Goal: Find specific page/section: Find specific page/section

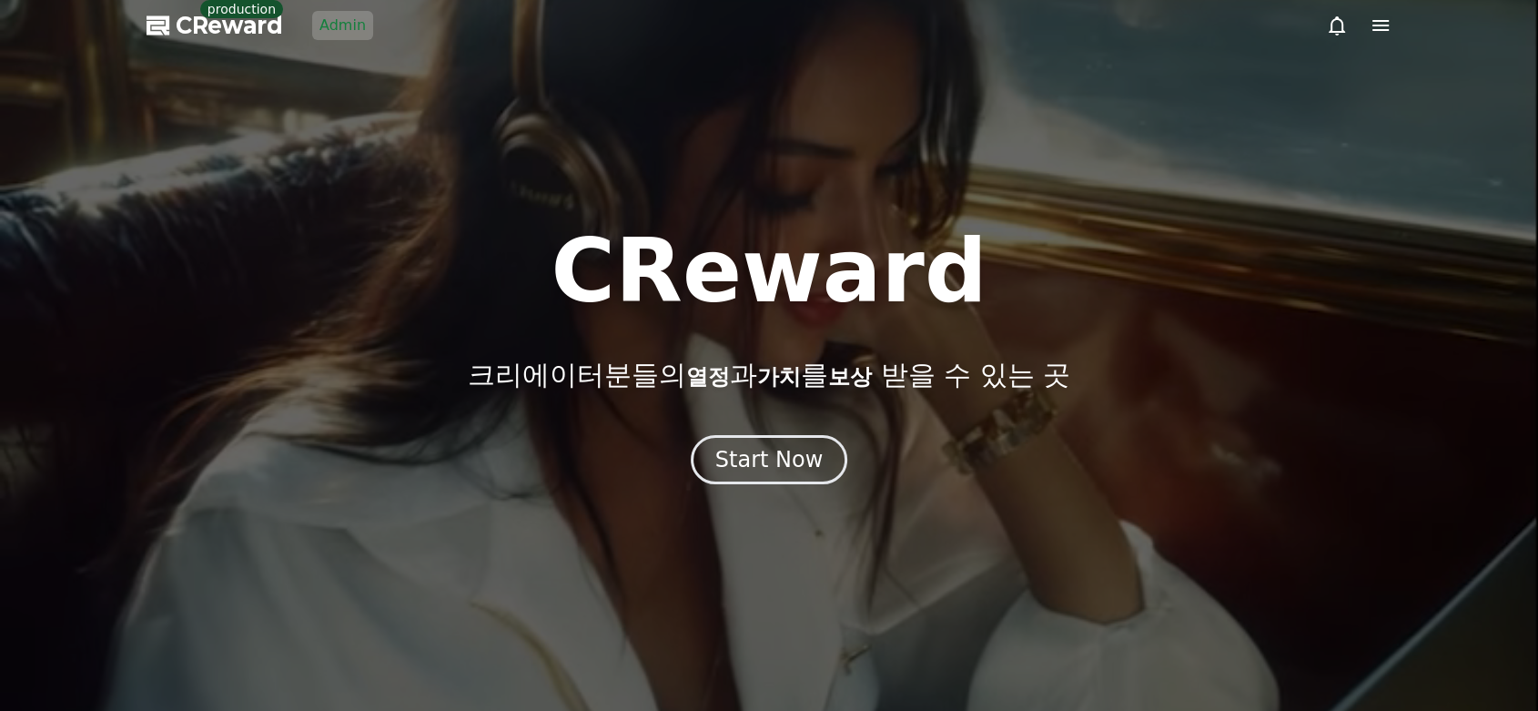
click at [340, 30] on link "Admin" at bounding box center [342, 25] width 61 height 29
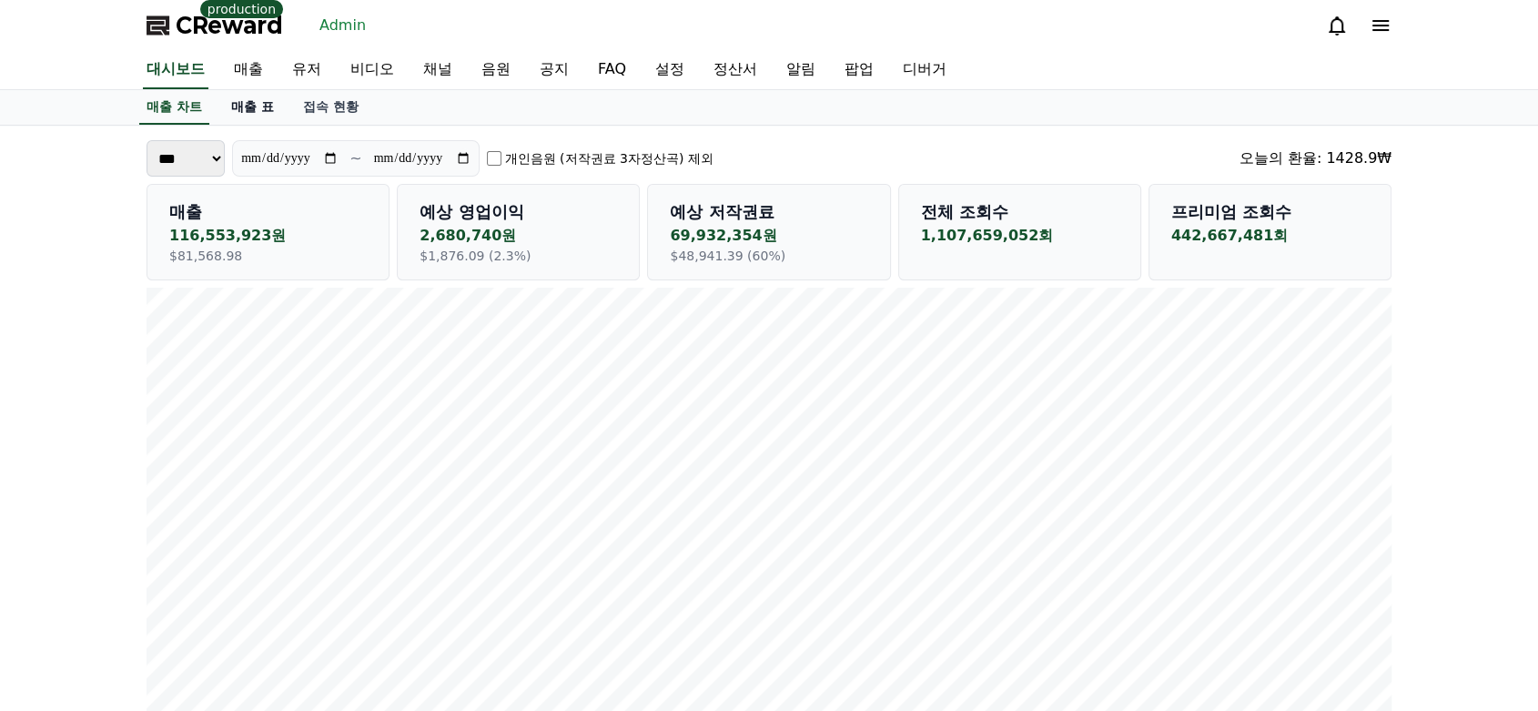
click at [262, 109] on link "매출 표" at bounding box center [253, 107] width 72 height 35
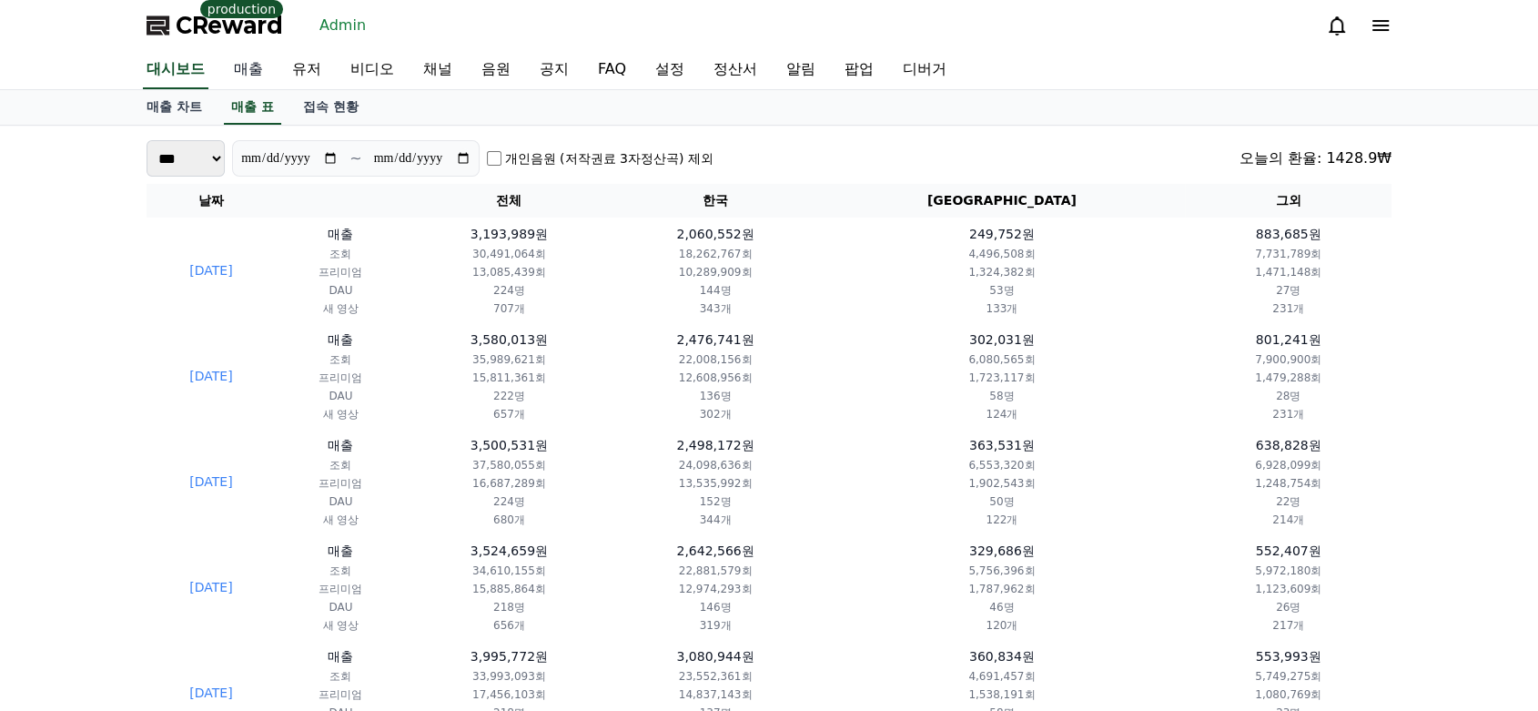
click at [238, 63] on link "매출" at bounding box center [248, 70] width 58 height 38
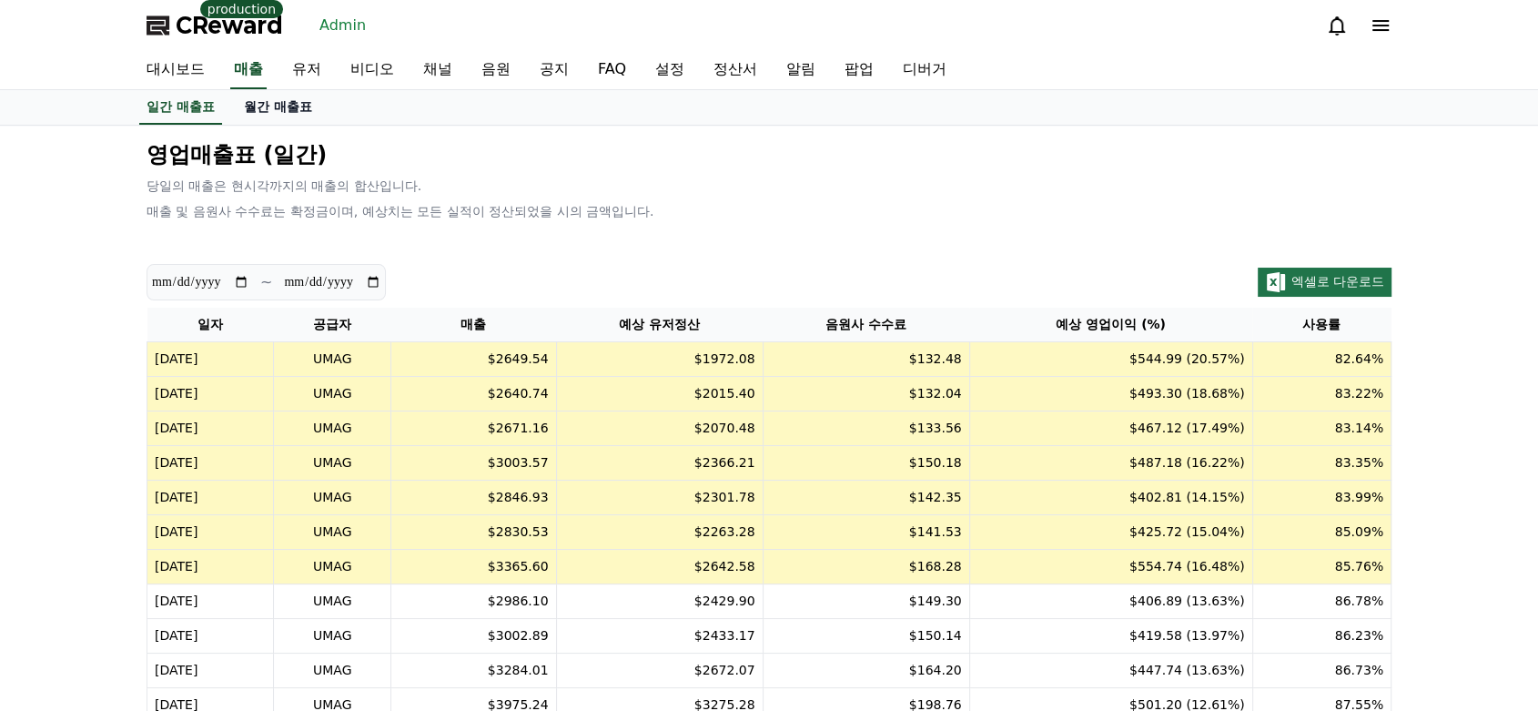
click at [258, 100] on link "월간 매출표" at bounding box center [277, 107] width 97 height 35
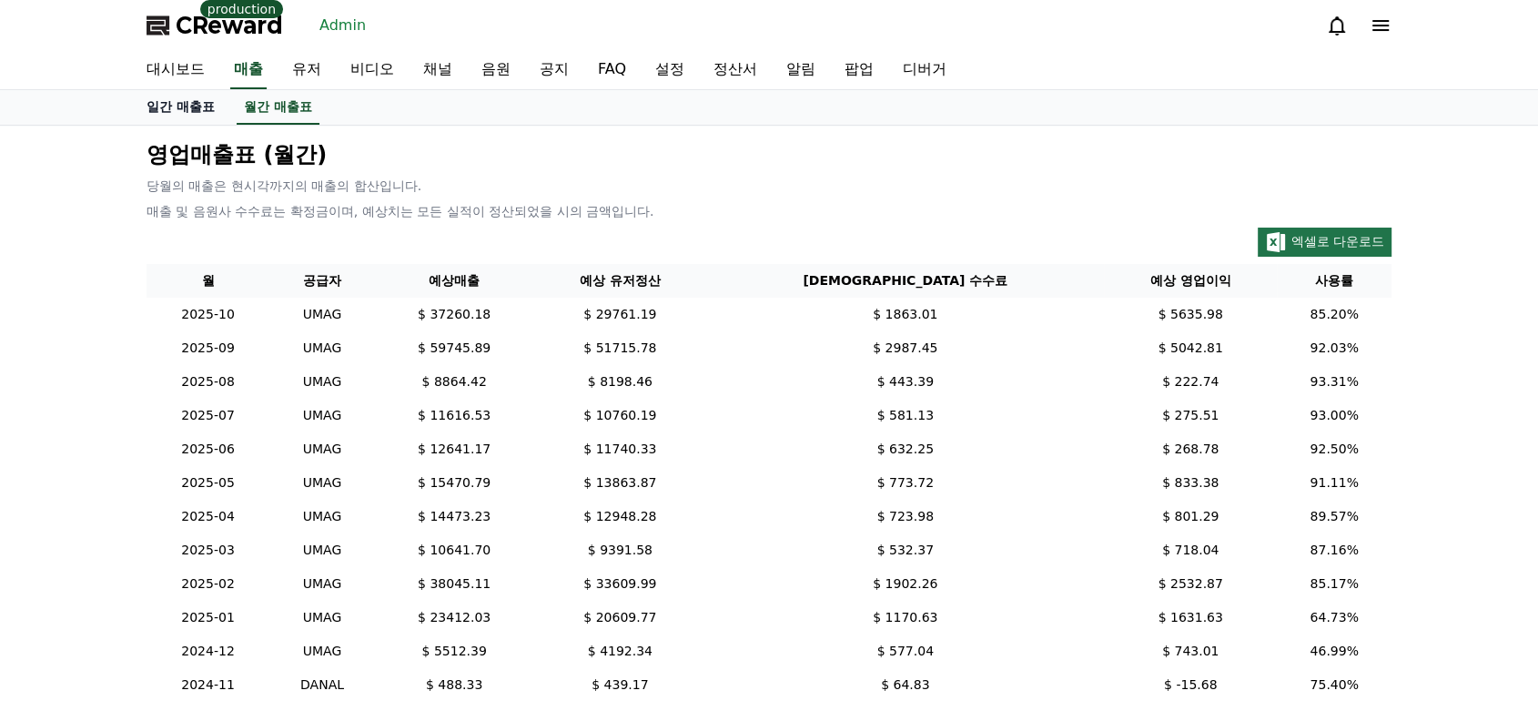
click at [175, 106] on link "일간 매출표" at bounding box center [180, 107] width 97 height 35
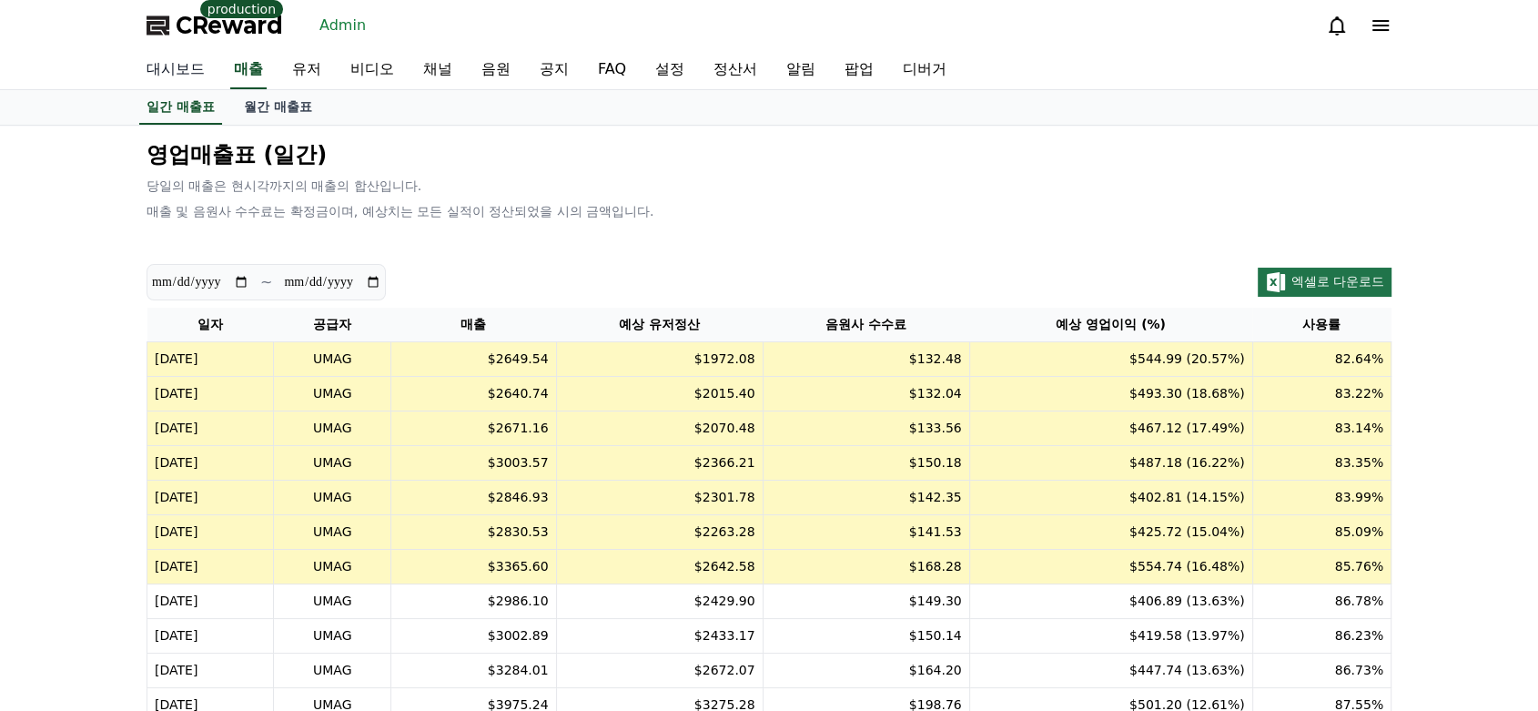
click at [166, 72] on link "대시보드" at bounding box center [175, 70] width 87 height 38
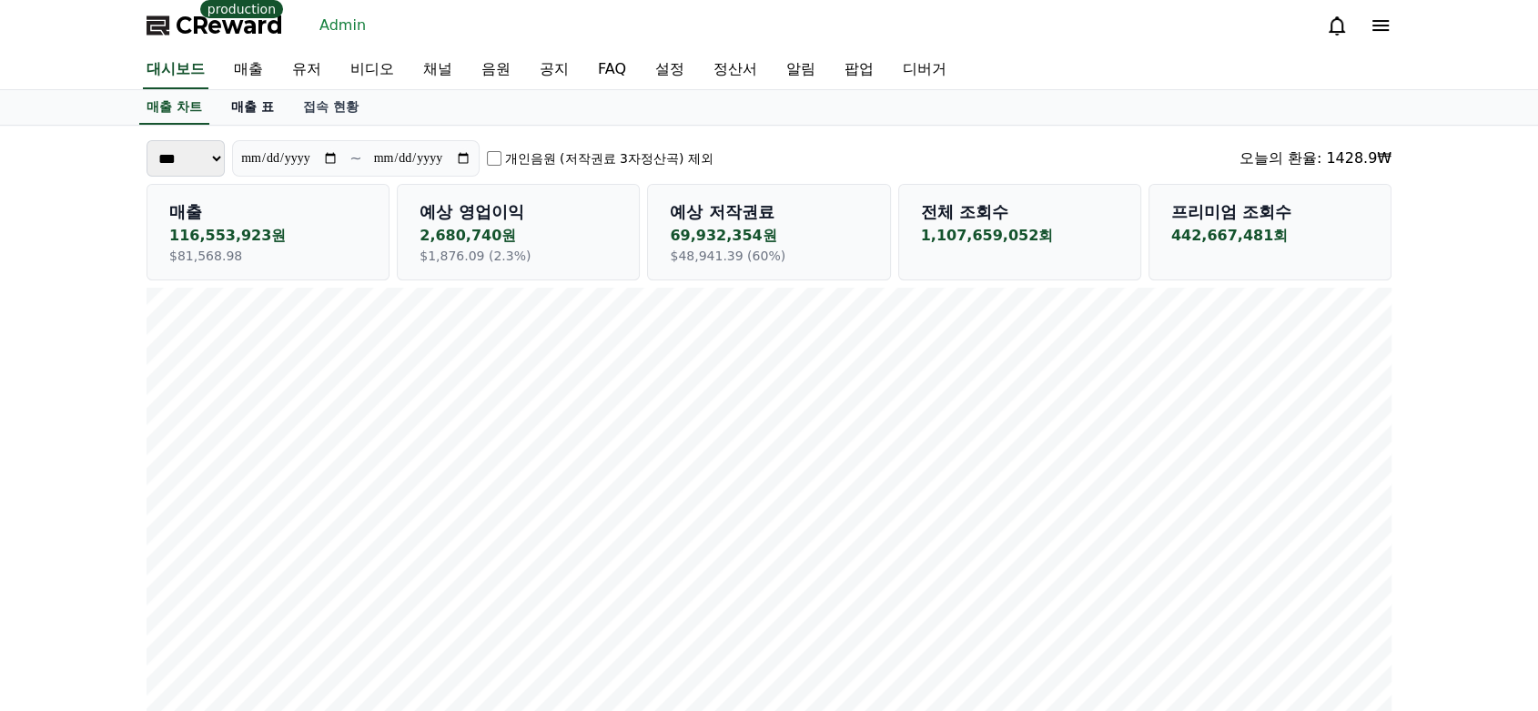
click at [247, 101] on link "매출 표" at bounding box center [253, 107] width 72 height 35
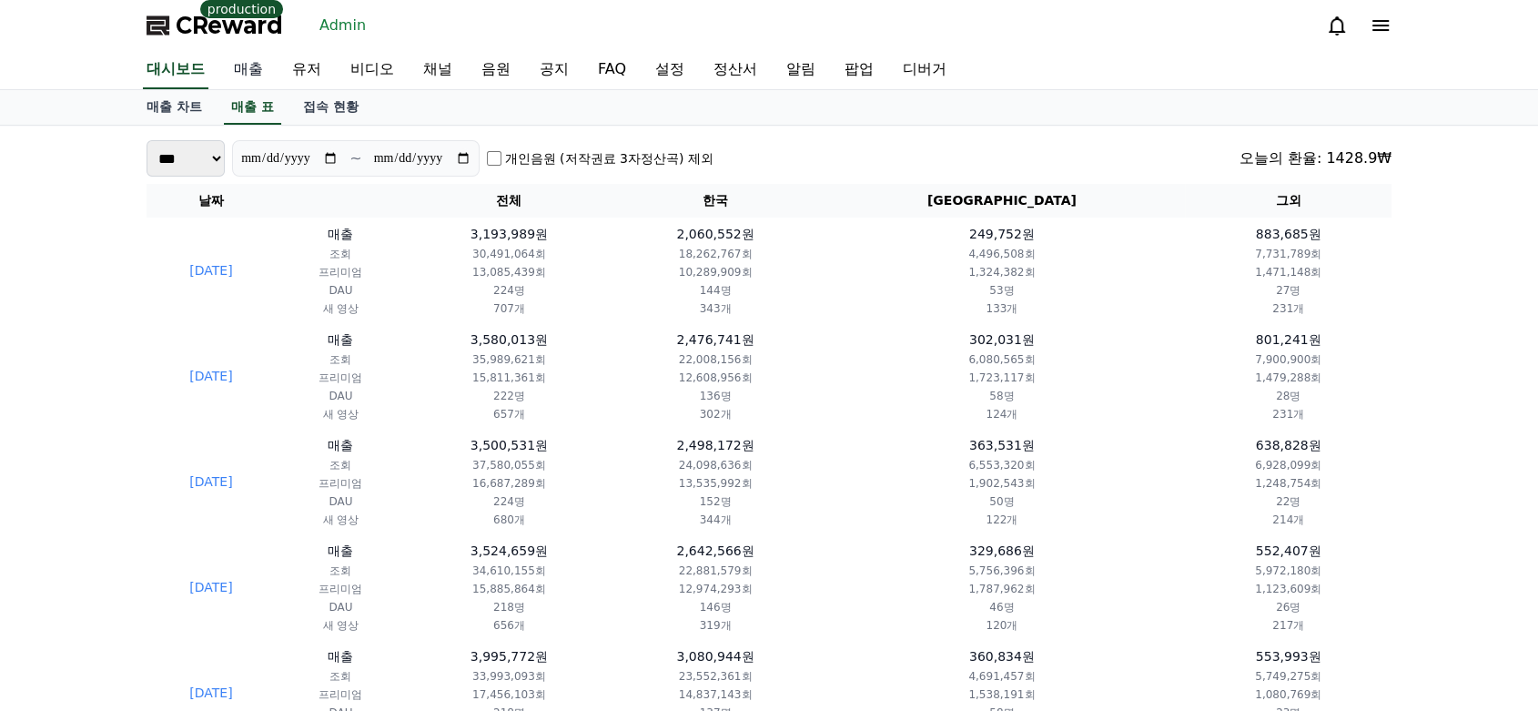
click at [248, 70] on link "매출" at bounding box center [248, 70] width 58 height 38
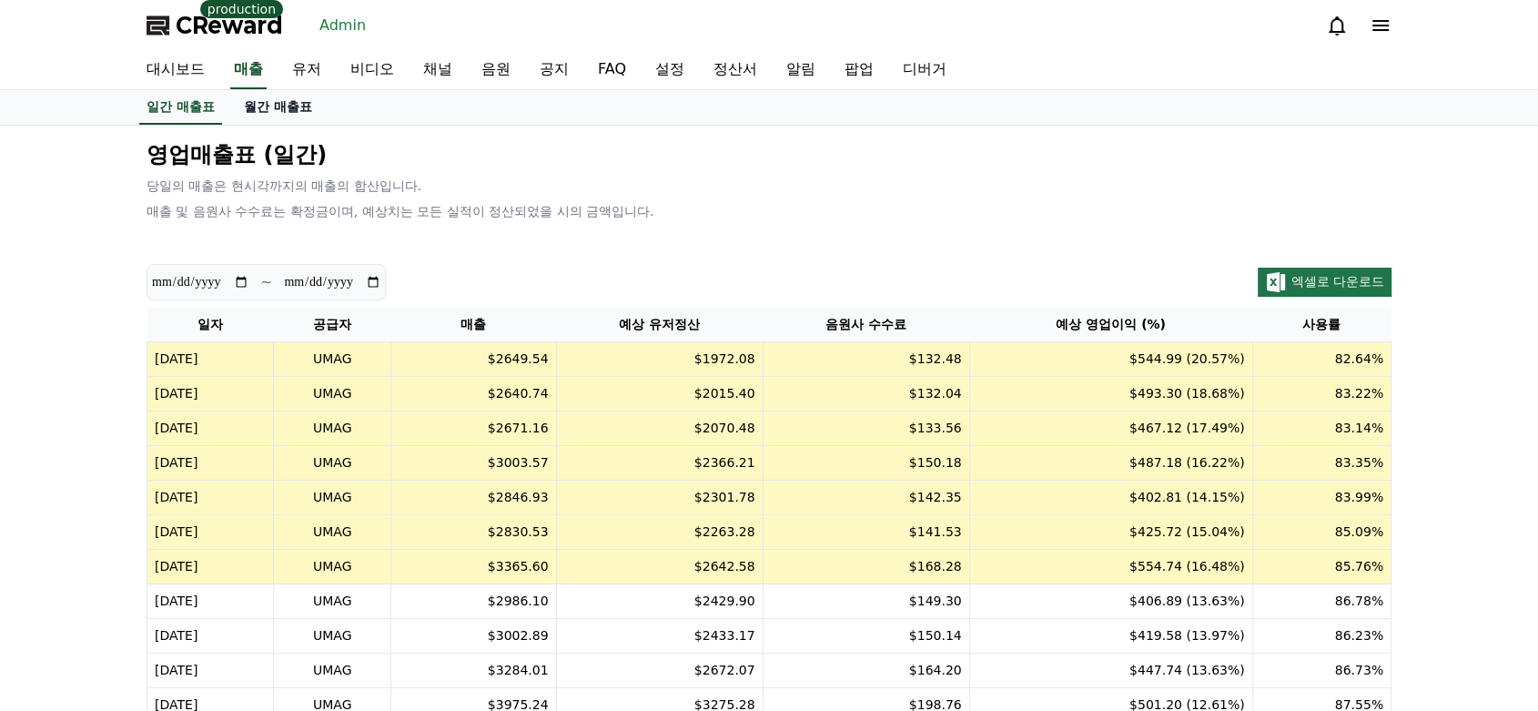
click at [258, 116] on link "월간 매출표" at bounding box center [277, 107] width 97 height 35
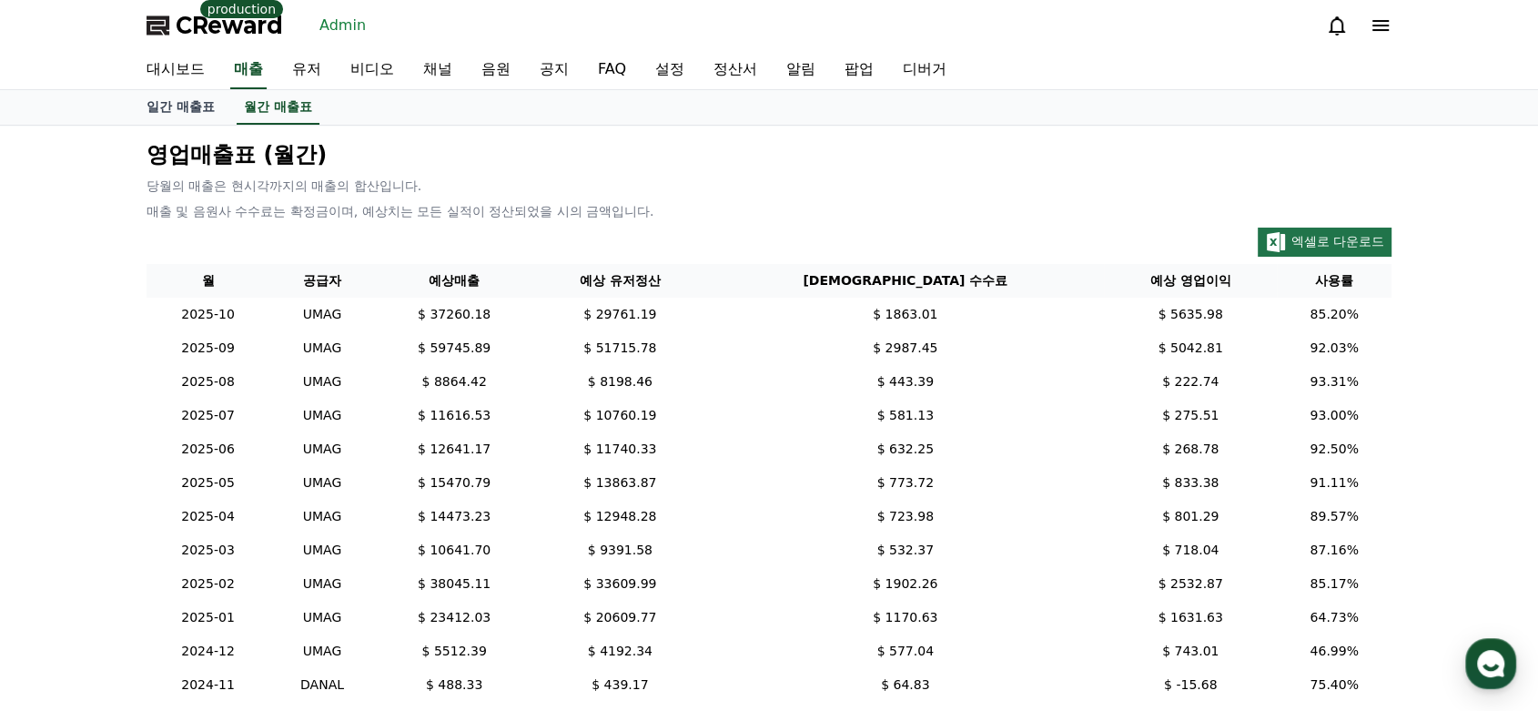
click at [576, 159] on p "영업매출표 (월간)" at bounding box center [768, 154] width 1245 height 29
click at [284, 109] on link "월간 매출표" at bounding box center [278, 107] width 83 height 35
click at [162, 106] on link "일간 매출표" at bounding box center [180, 107] width 97 height 35
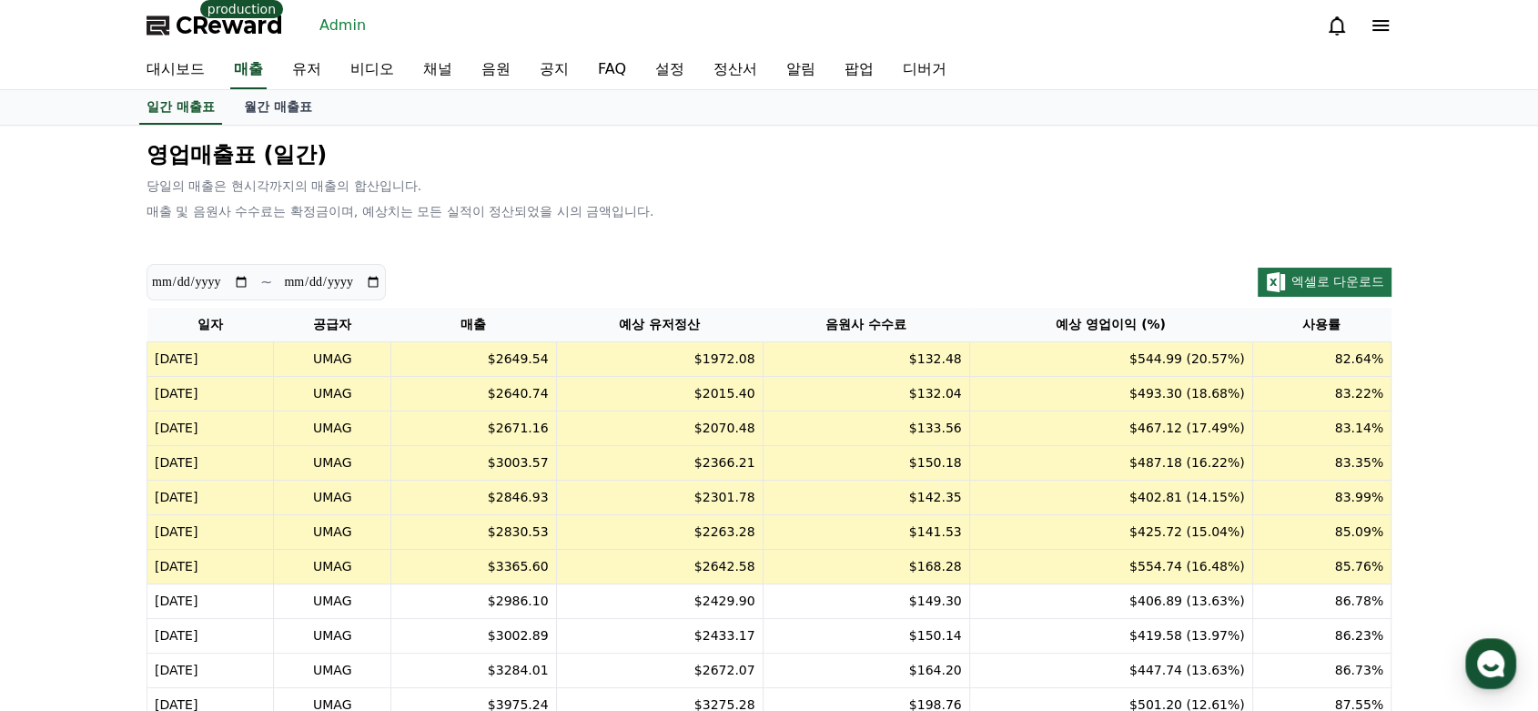
click at [167, 66] on link "대시보드" at bounding box center [175, 70] width 87 height 38
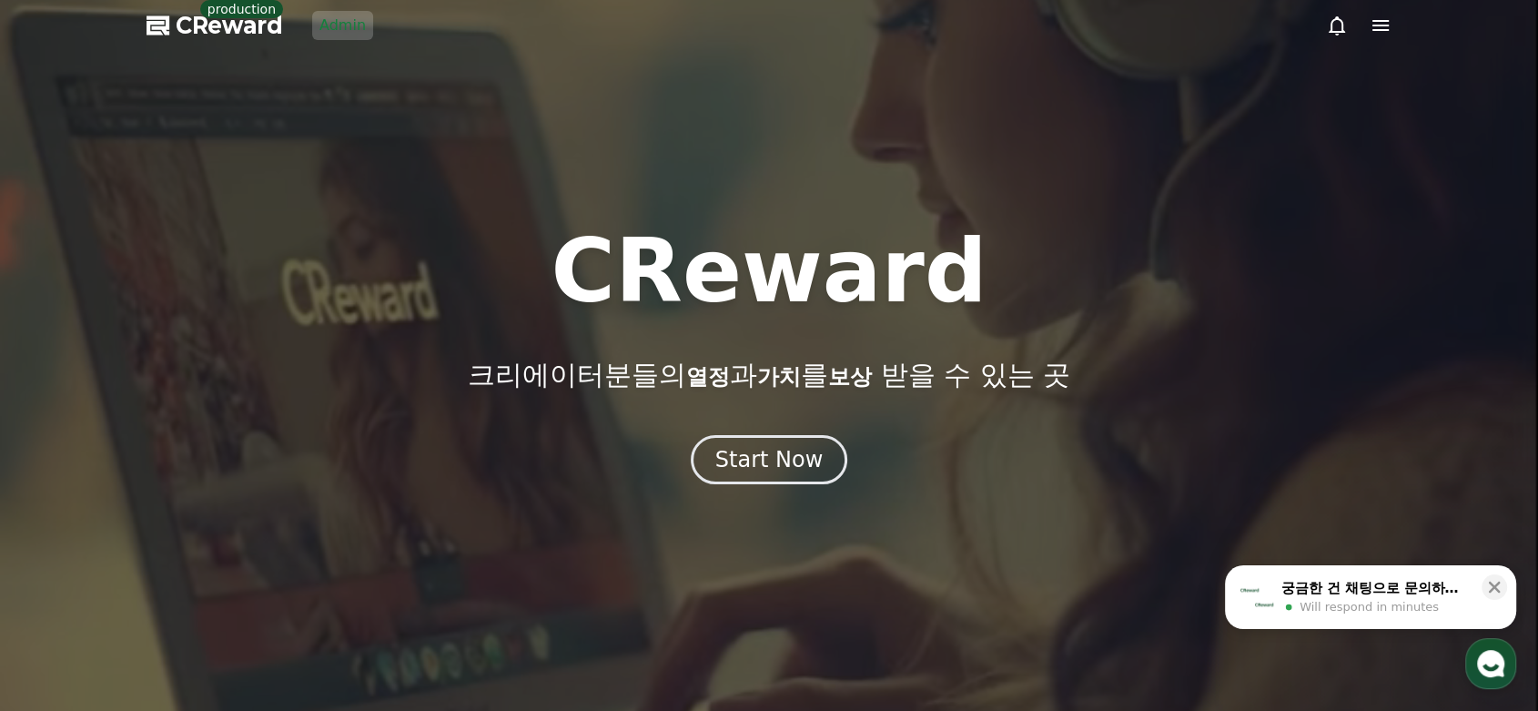
click at [356, 33] on link "Admin" at bounding box center [342, 25] width 61 height 29
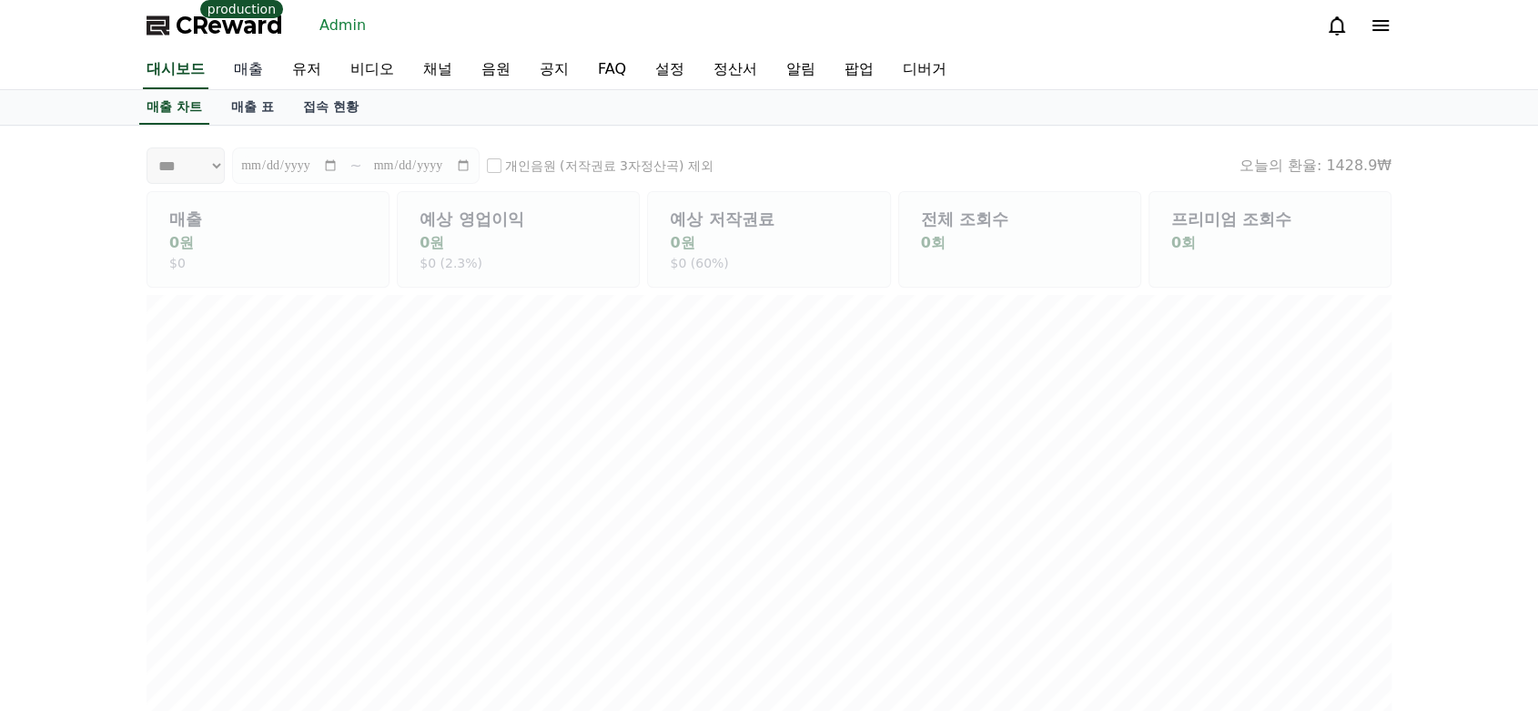
click at [254, 66] on link "매출" at bounding box center [248, 70] width 58 height 38
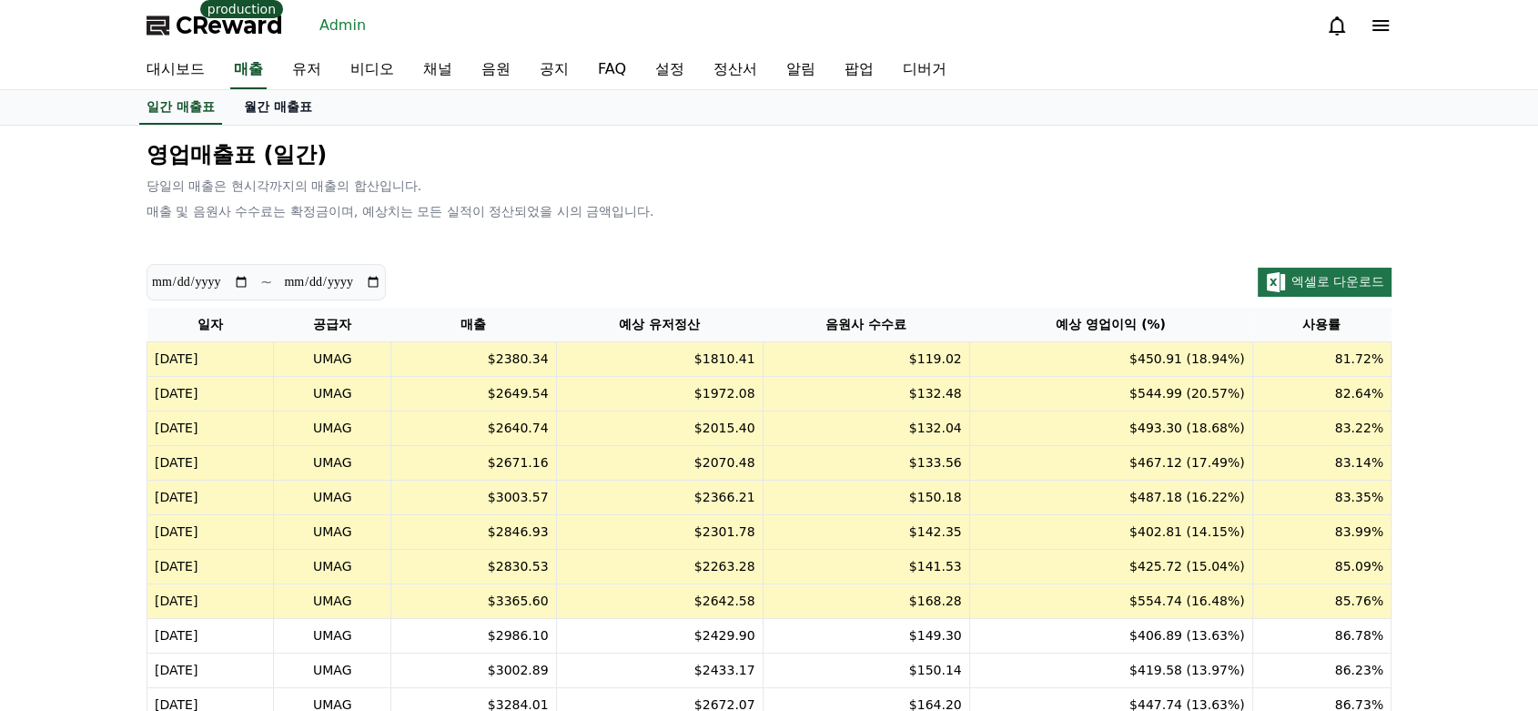
click at [253, 114] on link "월간 매출표" at bounding box center [277, 107] width 97 height 35
